Goal: Information Seeking & Learning: Learn about a topic

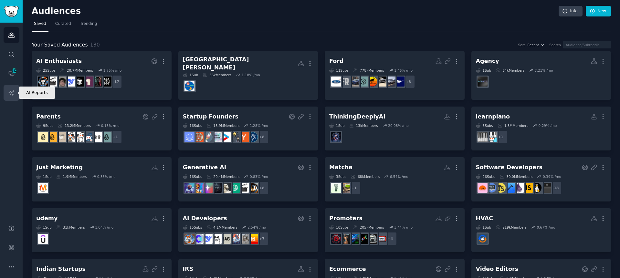
click at [15, 90] on link "AI Reports" at bounding box center [12, 93] width 16 height 16
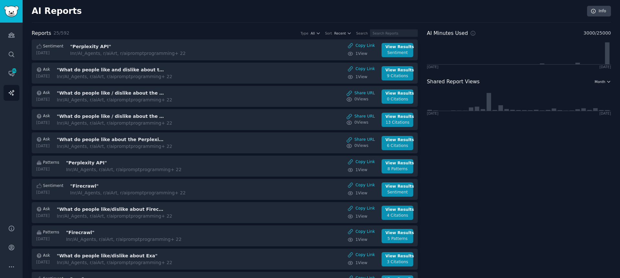
click at [606, 82] on icon "button" at bounding box center [608, 81] width 5 height 5
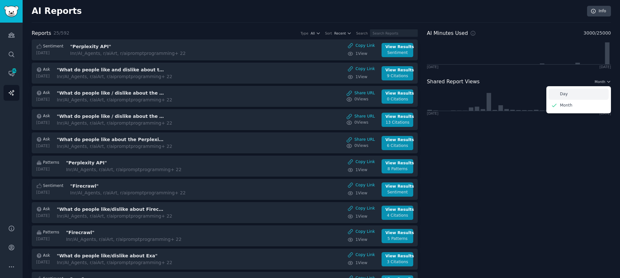
click at [586, 90] on div "Day" at bounding box center [578, 94] width 60 height 11
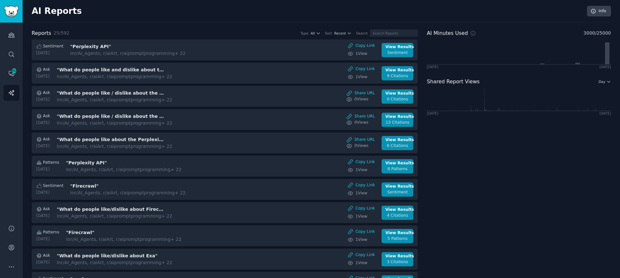
click at [601, 80] on span "Day" at bounding box center [602, 81] width 7 height 5
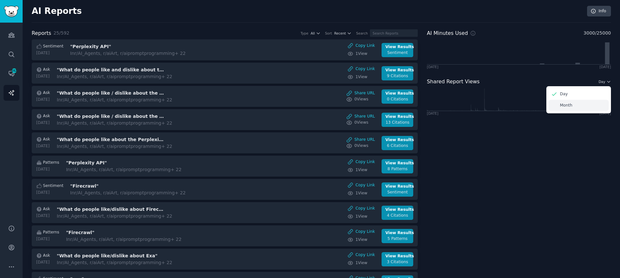
click at [568, 101] on div "Month" at bounding box center [578, 105] width 60 height 11
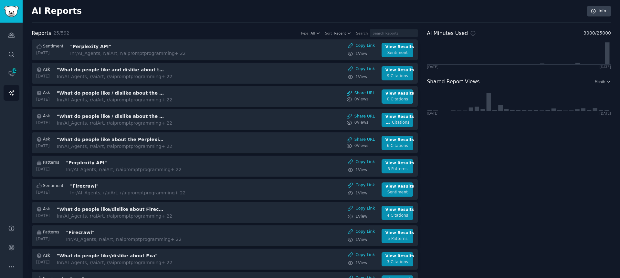
drag, startPoint x: 541, startPoint y: 181, endPoint x: 530, endPoint y: 172, distance: 14.2
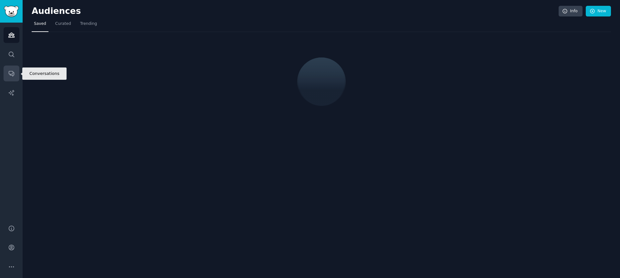
click at [16, 71] on link "Conversations" at bounding box center [12, 74] width 16 height 16
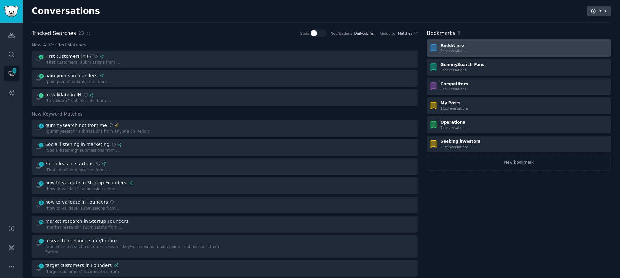
click at [503, 44] on div "Reddit pro 2 conversation s" at bounding box center [519, 48] width 180 height 10
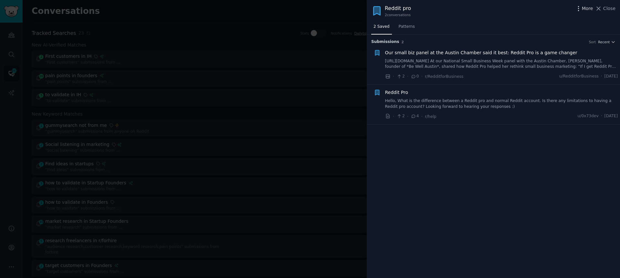
click at [587, 10] on span "More" at bounding box center [587, 8] width 11 height 7
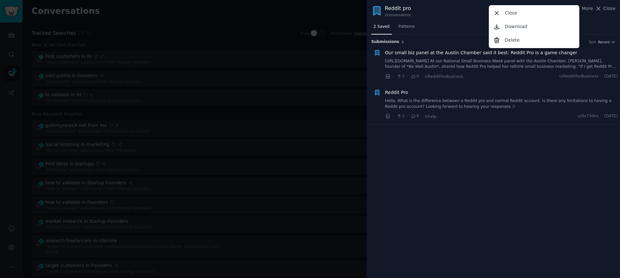
click at [462, 17] on div "Reddit pro 2 conversation s More Close Download Delete Close" at bounding box center [493, 11] width 253 height 22
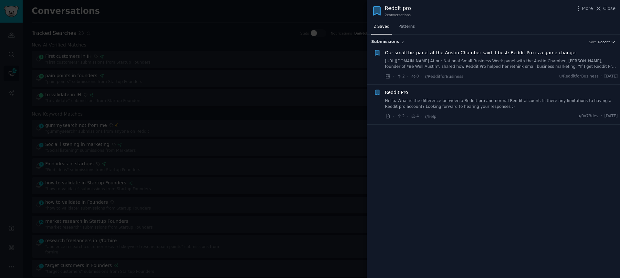
click at [493, 210] on div "Submission s 2 Sort Recent Our small biz panel at the Austin Chamber said it be…" at bounding box center [493, 157] width 253 height 244
click at [208, 19] on div at bounding box center [310, 139] width 620 height 278
